Goal: Transaction & Acquisition: Obtain resource

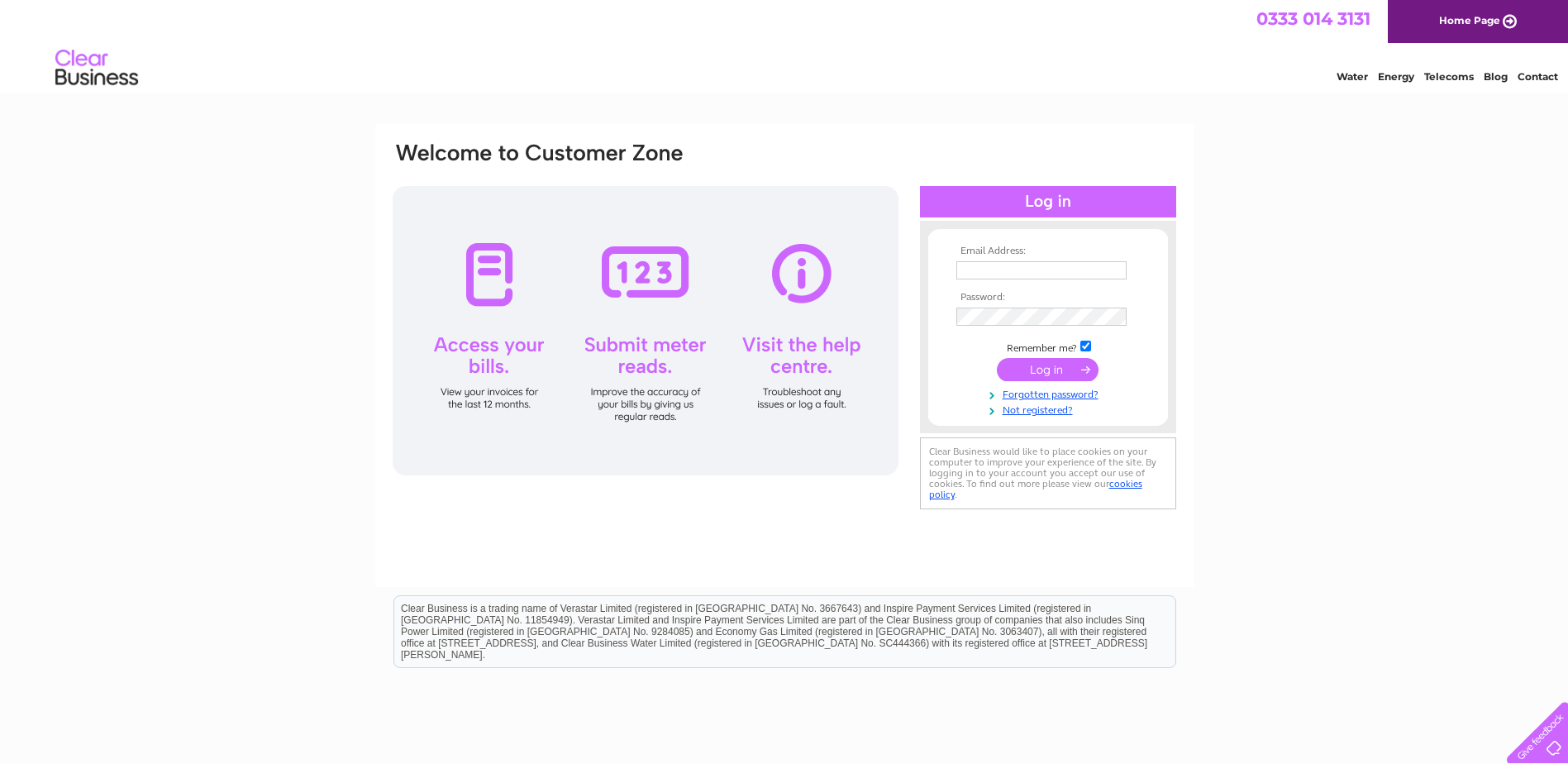
type input "info@walls-electrical.co.uk"
click at [1076, 364] on input "submit" at bounding box center [1047, 369] width 101 height 23
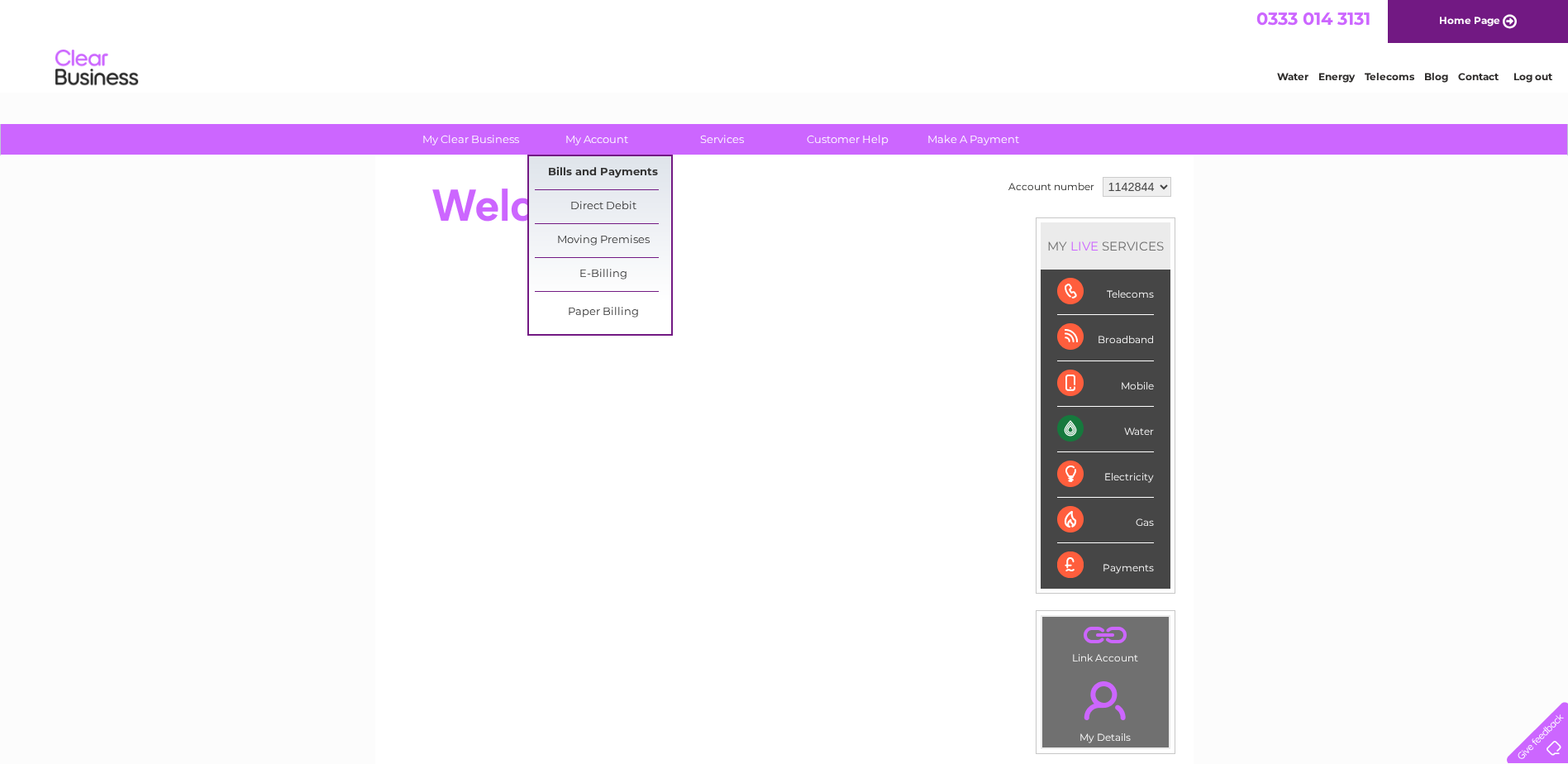
click at [597, 167] on link "Bills and Payments" at bounding box center [603, 172] width 137 height 33
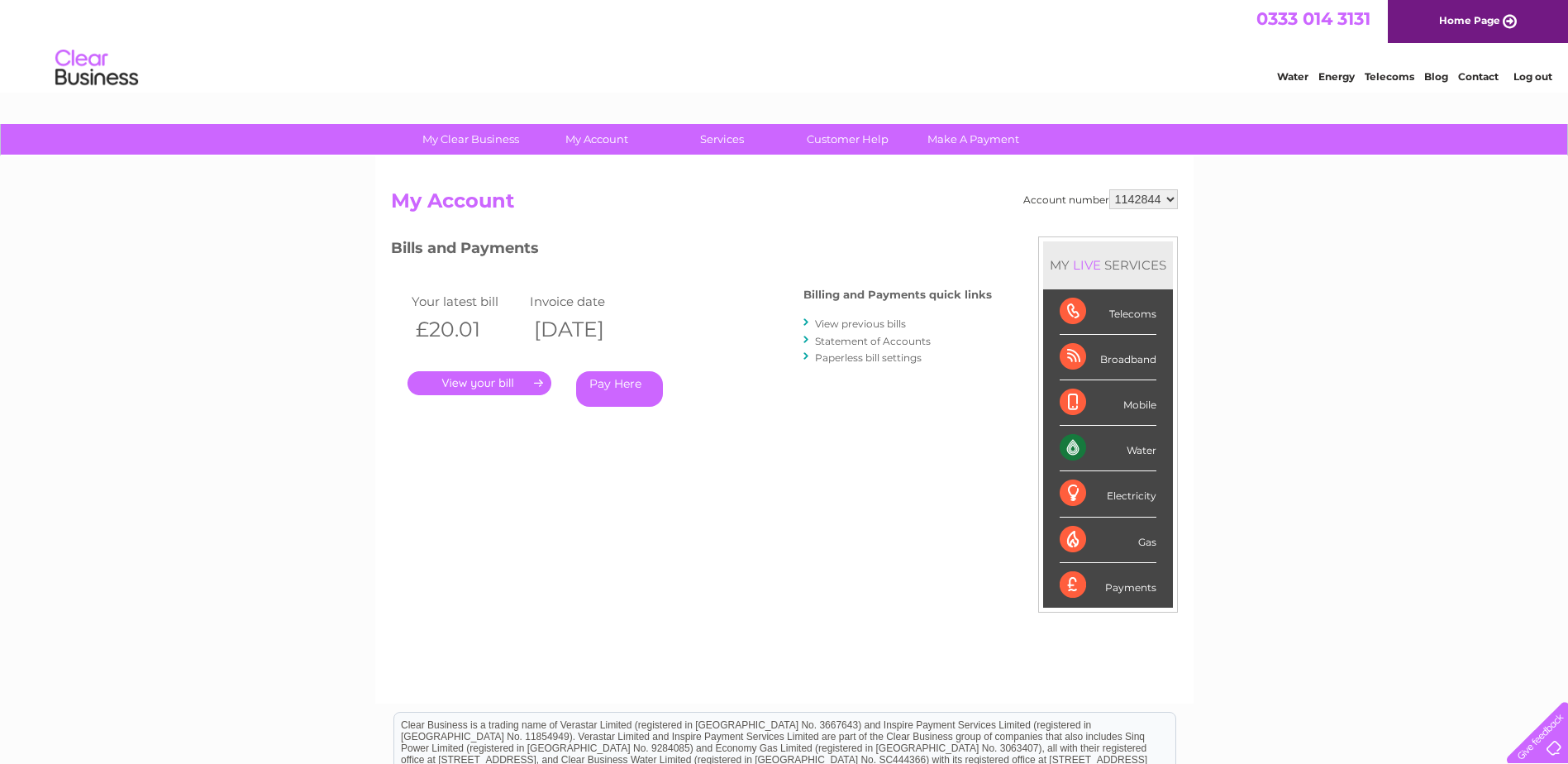
click at [532, 382] on link "." at bounding box center [479, 383] width 143 height 24
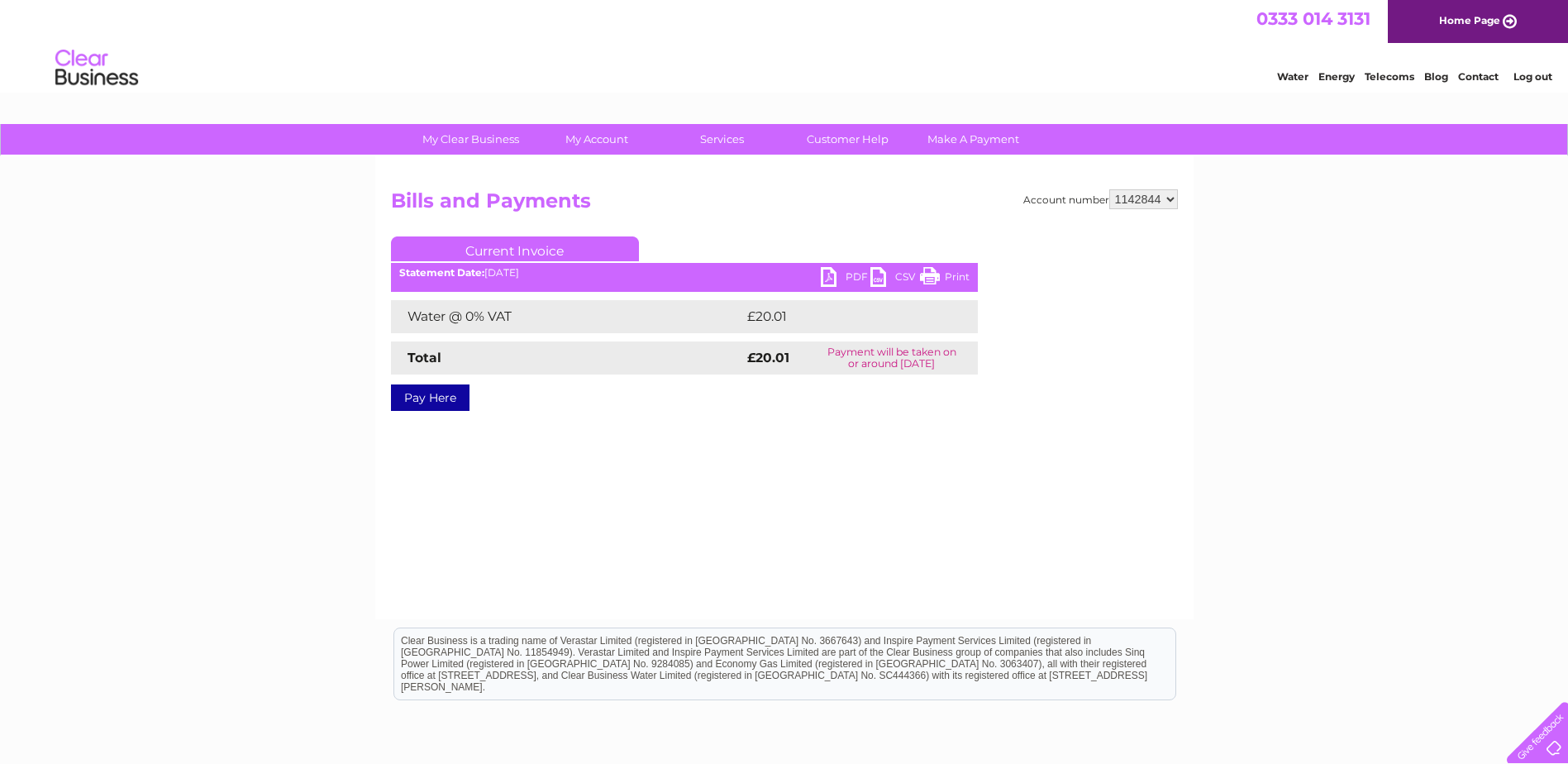
click at [830, 277] on link "PDF" at bounding box center [846, 279] width 50 height 24
click at [1009, 60] on div "Water Energy Telecoms Blog Contact Log out" at bounding box center [784, 70] width 1568 height 54
click at [1527, 79] on link "Log out" at bounding box center [1533, 76] width 39 height 13
